Goal: Task Accomplishment & Management: Use online tool/utility

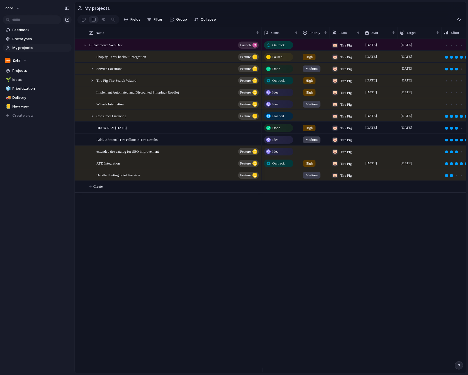
click at [308, 210] on div "On track 🐷 Tire Pig [DATE] [DATE] Paused High 🐷 Tire Pig [DATE] October E-Comme…" at bounding box center [363, 206] width 204 height 334
click at [312, 216] on div "On track 🐷 Tire Pig [DATE] [DATE] Paused High 🐷 Tire Pig [DATE] October E-Comme…" at bounding box center [363, 206] width 204 height 334
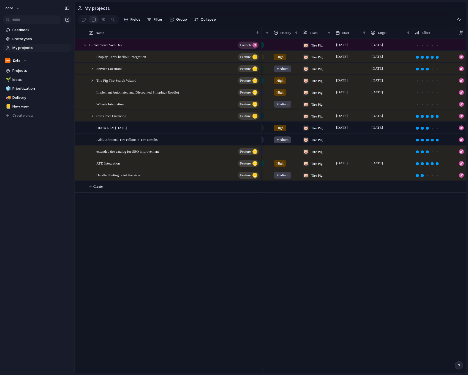
click at [225, 226] on div "E-Commerce Web Dev launch Shopify Cart/Checkout Integration Feature Service Loc…" at bounding box center [270, 206] width 391 height 334
click at [101, 20] on div at bounding box center [103, 19] width 4 height 9
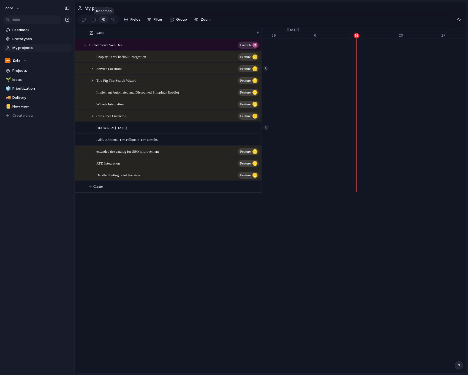
scroll to position [0, 6613]
click at [367, 241] on div "Name E-Commerce Web Dev launch Shopify Cart/Checkout Integration Feature Servic…" at bounding box center [270, 235] width 391 height 416
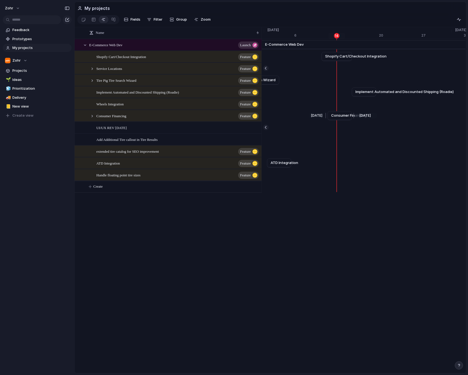
scroll to position [0, 6614]
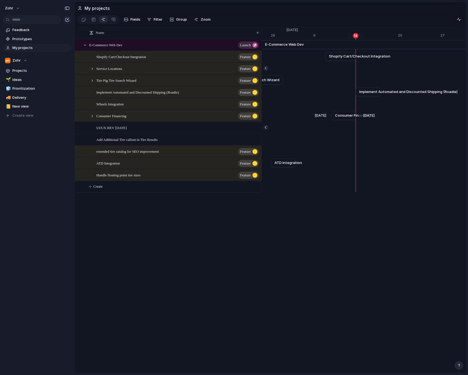
click at [345, 122] on div "[DATE] Consumer Financing [DATE]" at bounding box center [377, 116] width 13458 height 12
click at [345, 128] on div "[DATE] UI/UX REV [DATE] [DATE]" at bounding box center [377, 128] width 13458 height 12
click at [341, 72] on div "Service Locations [DATE]" at bounding box center [377, 68] width 13458 height 12
click at [342, 255] on div "Name E-Commerce Web Dev launch Shopify Cart/Checkout Integration Feature Servic…" at bounding box center [270, 235] width 391 height 416
click at [345, 227] on div "Name E-Commerce Web Dev launch Shopify Cart/Checkout Integration Feature Servic…" at bounding box center [270, 235] width 391 height 416
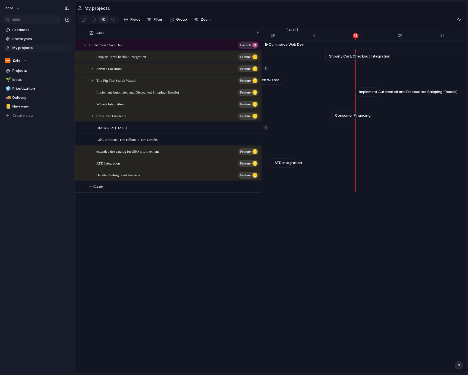
click at [330, 244] on div "Name E-Commerce Web Dev launch Shopify Cart/Checkout Integration Feature Servic…" at bounding box center [270, 235] width 391 height 416
click at [316, 251] on div "Name E-Commerce Web Dev launch Shopify Cart/Checkout Integration Feature Servic…" at bounding box center [270, 235] width 391 height 416
click at [313, 249] on div "Name E-Commerce Web Dev launch Shopify Cart/Checkout Integration Feature Servic…" at bounding box center [270, 235] width 391 height 416
click at [324, 220] on div "Name E-Commerce Web Dev launch Shopify Cart/Checkout Integration Feature Servic…" at bounding box center [270, 235] width 391 height 416
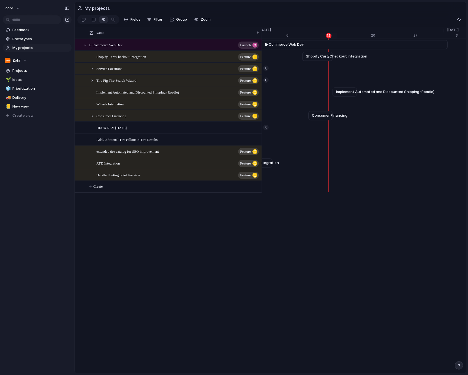
scroll to position [0, 6647]
click at [342, 230] on div "Name E-Commerce Web Dev launch Shopify Cart/Checkout Integration Feature Servic…" at bounding box center [270, 235] width 391 height 416
click at [325, 223] on div "Name E-Commerce Web Dev launch Shopify Cart/Checkout Integration Feature Servic…" at bounding box center [270, 235] width 391 height 416
click at [323, 222] on div "Name E-Commerce Web Dev launch Shopify Cart/Checkout Integration Feature Servic…" at bounding box center [270, 235] width 391 height 416
click at [325, 228] on div "Name E-Commerce Web Dev launch Shopify Cart/Checkout Integration Feature Servic…" at bounding box center [270, 235] width 391 height 416
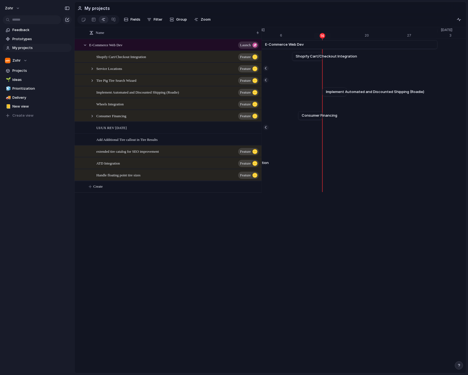
click at [325, 227] on div "Name E-Commerce Web Dev launch Shopify Cart/Checkout Integration Feature Servic…" at bounding box center [270, 235] width 391 height 416
click at [172, 228] on div "Name E-Commerce Web Dev launch Shopify Cart/Checkout Integration Feature Servic…" at bounding box center [168, 247] width 187 height 416
click at [203, 240] on div "Name E-Commerce Web Dev launch Shopify Cart/Checkout Integration Feature Servic…" at bounding box center [168, 247] width 187 height 416
click at [354, 291] on div "Name E-Commerce Web Dev launch Shopify Cart/Checkout Integration Feature Servic…" at bounding box center [270, 235] width 391 height 416
click at [352, 267] on div "Name E-Commerce Web Dev launch Shopify Cart/Checkout Integration Feature Servic…" at bounding box center [270, 235] width 391 height 416
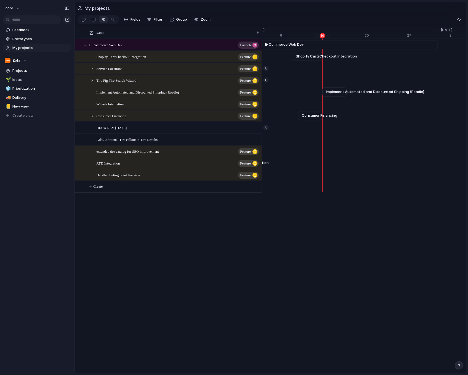
click at [349, 264] on div "Name E-Commerce Web Dev launch Shopify Cart/Checkout Integration Feature Servic…" at bounding box center [270, 235] width 391 height 416
click at [342, 243] on div "Name E-Commerce Web Dev launch Shopify Cart/Checkout Integration Feature Servic…" at bounding box center [270, 235] width 391 height 416
click at [328, 241] on div "Name E-Commerce Web Dev launch Shopify Cart/Checkout Integration Feature Servic…" at bounding box center [270, 235] width 391 height 416
click at [256, 238] on div "Name E-Commerce Web Dev launch Shopify Cart/Checkout Integration Feature Servic…" at bounding box center [168, 247] width 187 height 416
click at [115, 236] on div "Name E-Commerce Web Dev launch Shopify Cart/Checkout Integration Feature Servic…" at bounding box center [168, 247] width 187 height 416
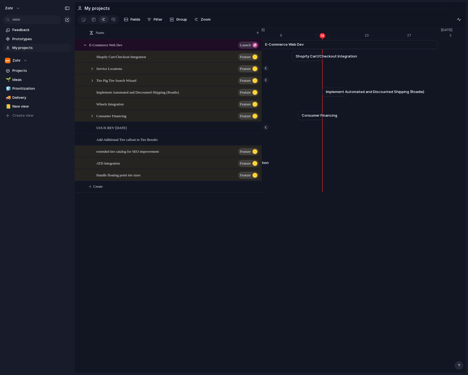
click at [289, 266] on div "Name E-Commerce Web Dev launch Shopify Cart/Checkout Integration Feature Servic…" at bounding box center [270, 235] width 391 height 416
click at [268, 248] on div "Name E-Commerce Web Dev launch Shopify Cart/Checkout Integration Feature Servic…" at bounding box center [270, 235] width 391 height 416
click at [214, 221] on div "Name E-Commerce Web Dev launch Shopify Cart/Checkout Integration Feature Servic…" at bounding box center [168, 247] width 187 height 416
click at [290, 241] on div "Name E-Commerce Web Dev launch Shopify Cart/Checkout Integration Feature Servic…" at bounding box center [270, 235] width 391 height 416
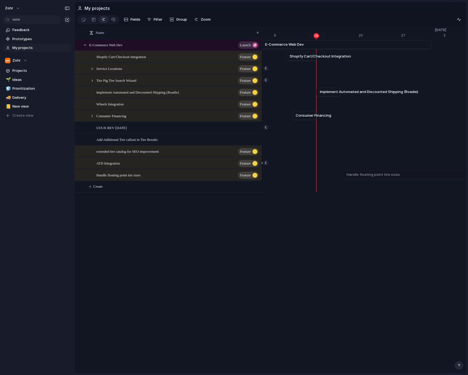
scroll to position [0, 6656]
click at [93, 191] on button "Create" at bounding box center [175, 186] width 190 height 11
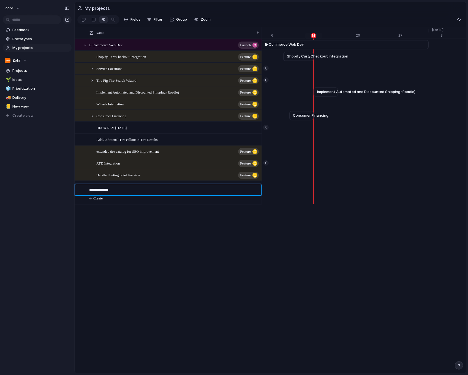
type textarea "**********"
click at [196, 192] on div "round and black" at bounding box center [174, 186] width 170 height 11
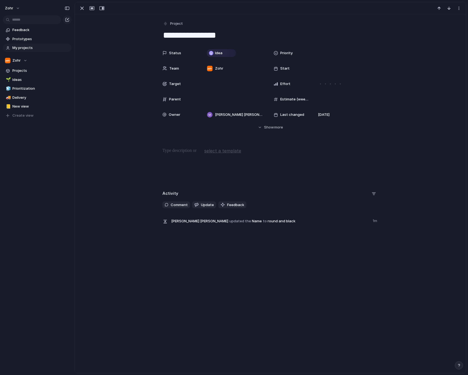
click at [225, 74] on div "Status Idea Priority Team Zohr Start Target Effort Parent Estimate (weeks) Owne…" at bounding box center [270, 84] width 216 height 73
click at [226, 67] on div "Zohr" at bounding box center [234, 68] width 60 height 6
click at [218, 99] on div "🐷" at bounding box center [216, 100] width 6 height 6
click at [227, 70] on span "Tire Pig , Zohr" at bounding box center [231, 69] width 22 height 6
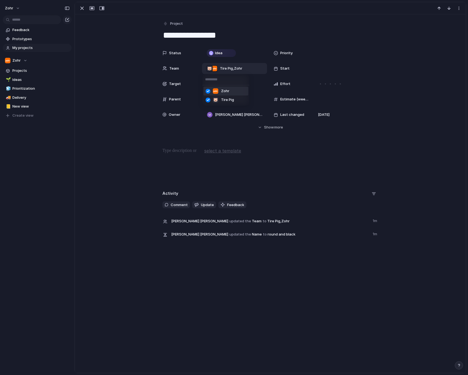
click at [223, 89] on span "Zohr" at bounding box center [225, 91] width 8 height 6
click at [217, 51] on span "Idea" at bounding box center [218, 53] width 7 height 6
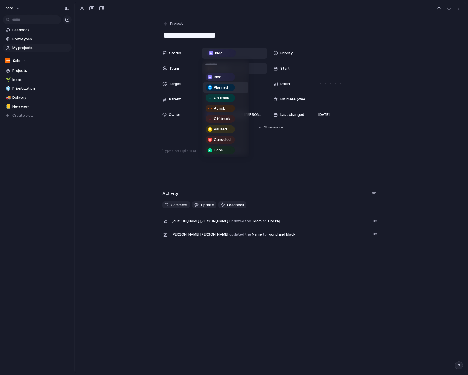
click at [227, 89] on span "Planned" at bounding box center [221, 88] width 14 height 6
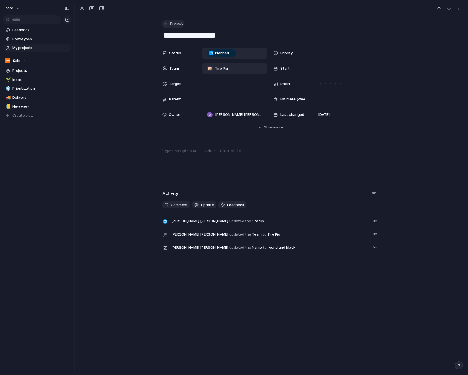
click at [170, 25] on span "Project" at bounding box center [176, 24] width 13 height 6
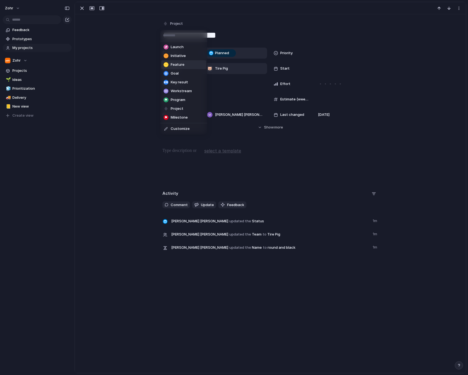
click at [183, 62] on span "Feature" at bounding box center [178, 65] width 14 height 6
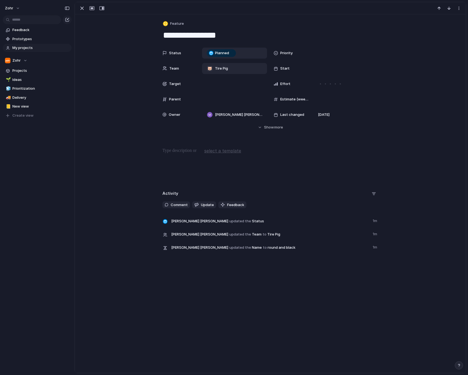
click at [198, 95] on div "Parent" at bounding box center [214, 99] width 105 height 11
click at [213, 98] on div at bounding box center [234, 99] width 60 height 6
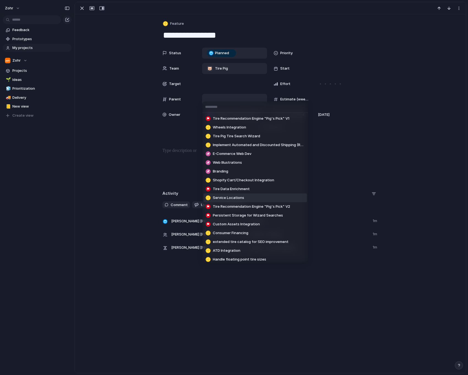
scroll to position [2, 0]
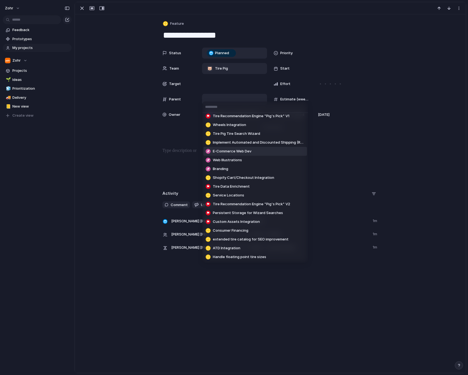
click at [235, 154] on span "E-Commerce Web Dev" at bounding box center [232, 152] width 39 height 6
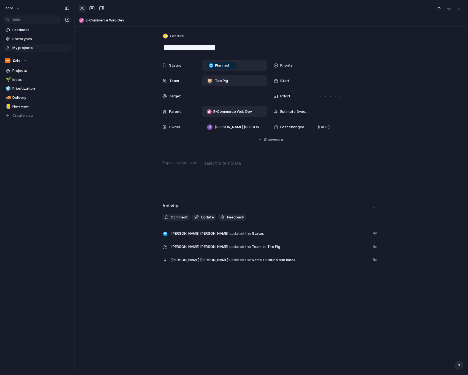
click at [81, 10] on div "button" at bounding box center [82, 8] width 7 height 7
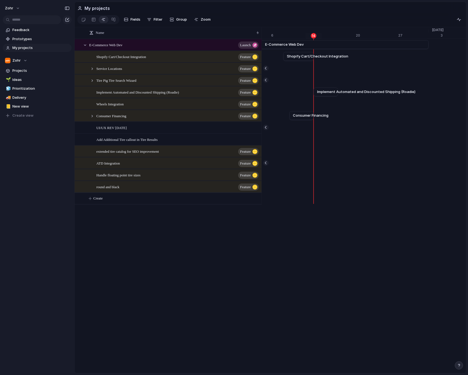
click at [377, 293] on div "Name E-Commerce Web Dev launch Shopify Cart/Checkout Integration Feature Servic…" at bounding box center [270, 240] width 391 height 427
click at [421, 248] on div "Name E-Commerce Web Dev launch Shopify Cart/Checkout Integration Feature Servic…" at bounding box center [270, 240] width 391 height 427
click at [411, 260] on div "Name E-Commerce Web Dev launch Shopify Cart/Checkout Integration Feature Servic…" at bounding box center [270, 240] width 391 height 427
click at [389, 273] on div "Name E-Commerce Web Dev launch Shopify Cart/Checkout Integration Feature Servic…" at bounding box center [270, 240] width 391 height 427
click at [376, 274] on div "Name E-Commerce Web Dev launch Shopify Cart/Checkout Integration Feature Servic…" at bounding box center [270, 240] width 391 height 427
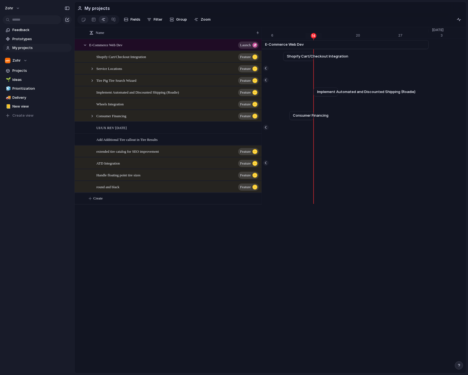
click at [394, 264] on div "Name E-Commerce Web Dev launch Shopify Cart/Checkout Integration Feature Servic…" at bounding box center [270, 240] width 391 height 427
